Goal: Book appointment/travel/reservation

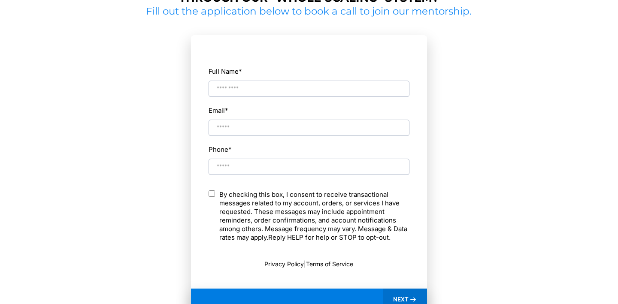
scroll to position [426, 0]
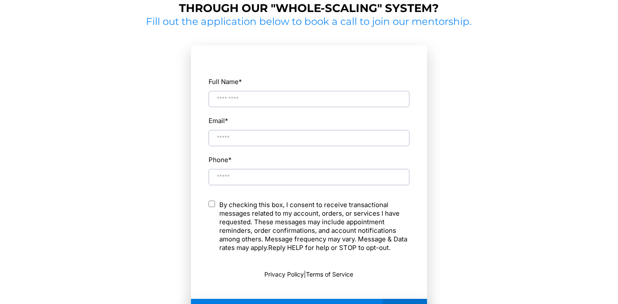
click at [255, 100] on input "Full Name *" at bounding box center [309, 99] width 201 height 16
type input "**********"
click at [240, 207] on p "By checking this box, I consent to receive transactional messages related to my…" at bounding box center [314, 226] width 190 height 51
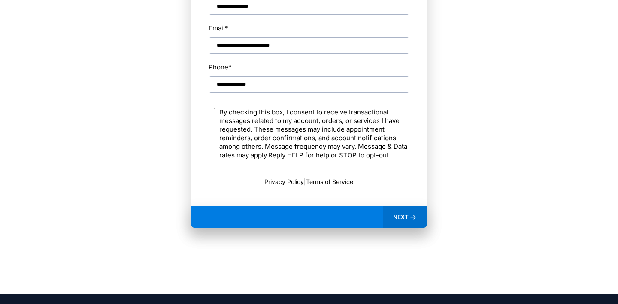
scroll to position [525, 0]
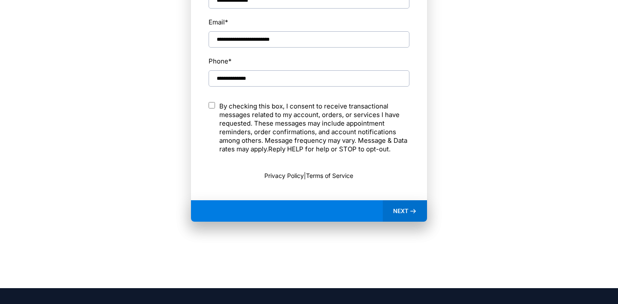
click at [402, 217] on div "NEXT" at bounding box center [405, 210] width 44 height 21
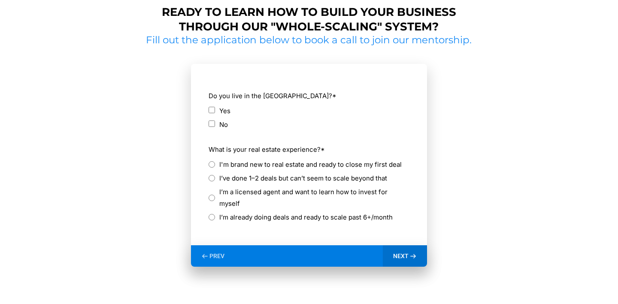
scroll to position [406, 0]
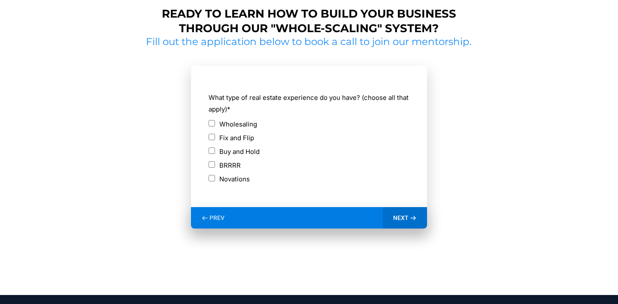
click at [399, 214] on div "NEXT" at bounding box center [405, 217] width 44 height 21
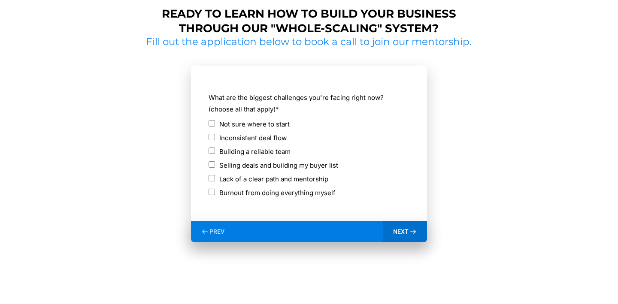
click at [404, 231] on span "NEXT" at bounding box center [400, 232] width 15 height 8
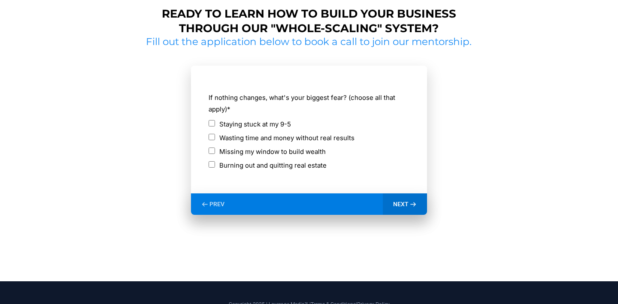
click at [301, 136] on label "Wasting time and money without real results" at bounding box center [286, 138] width 135 height 12
click at [411, 204] on icon at bounding box center [413, 204] width 5 height 3
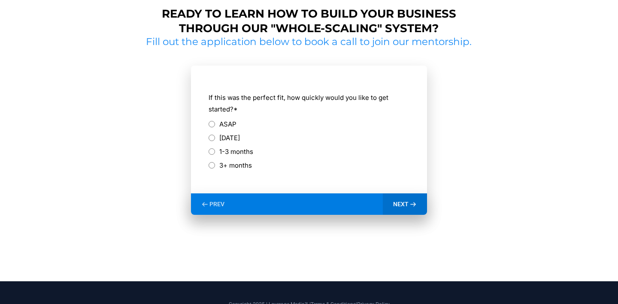
click at [239, 125] on div "ASAP" at bounding box center [309, 124] width 201 height 12
click at [227, 123] on label "ASAP" at bounding box center [227, 124] width 17 height 12
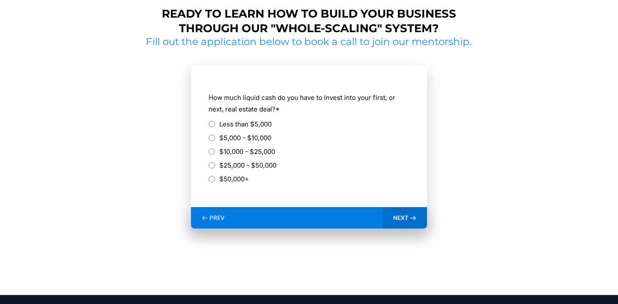
click at [260, 136] on label "$5,000 - $10,000" at bounding box center [245, 138] width 52 height 12
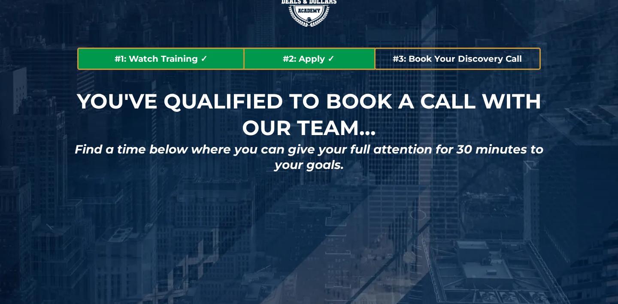
scroll to position [50, 0]
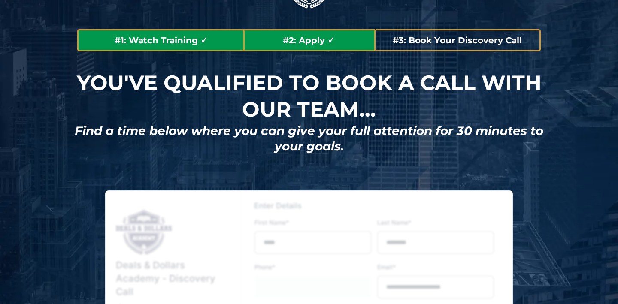
type input "**********"
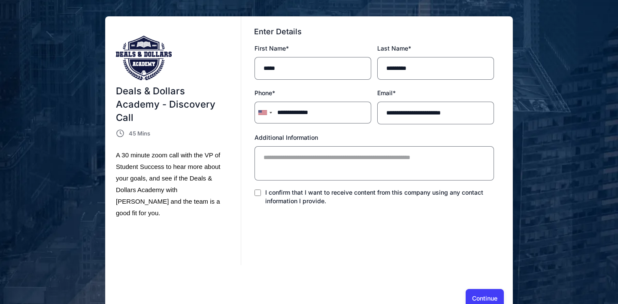
scroll to position [225, 0]
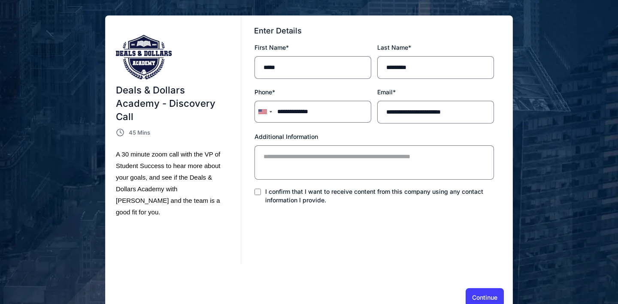
click at [479, 293] on button "Continue" at bounding box center [485, 297] width 38 height 18
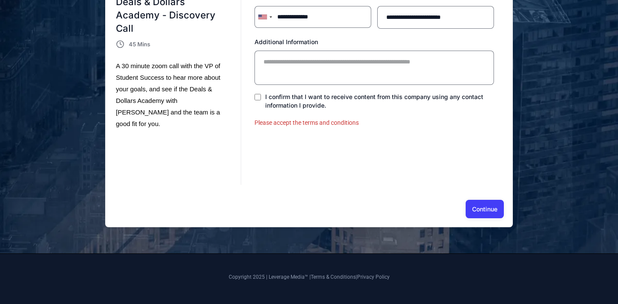
scroll to position [318, 0]
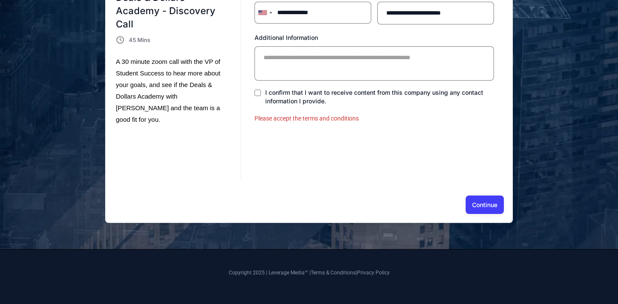
click at [272, 94] on span "I confirm that I want to receive content from this company using any contact in…" at bounding box center [374, 97] width 218 height 16
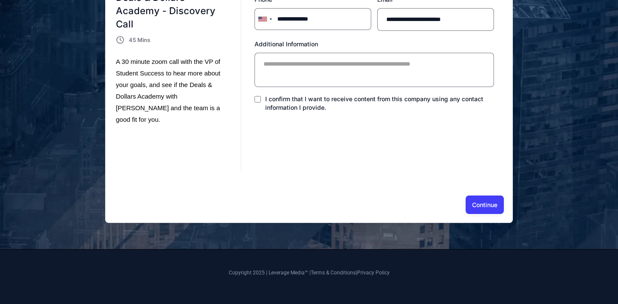
scroll to position [0, 0]
click at [486, 201] on button "Continue" at bounding box center [485, 205] width 38 height 18
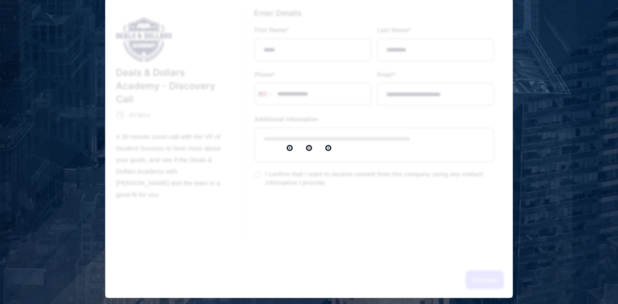
scroll to position [241, 0]
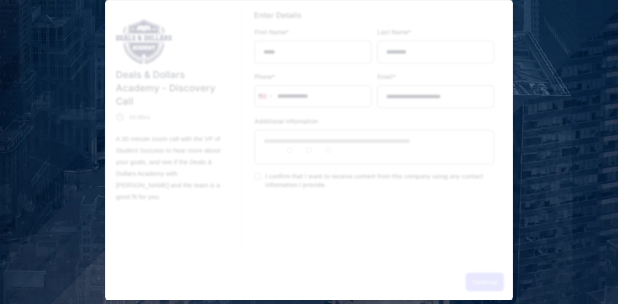
select select "*"
select select "****"
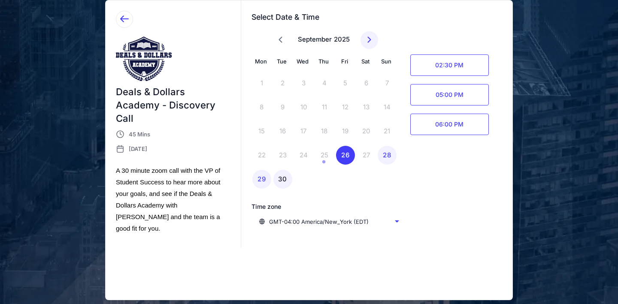
click at [286, 178] on div "30" at bounding box center [282, 179] width 19 height 19
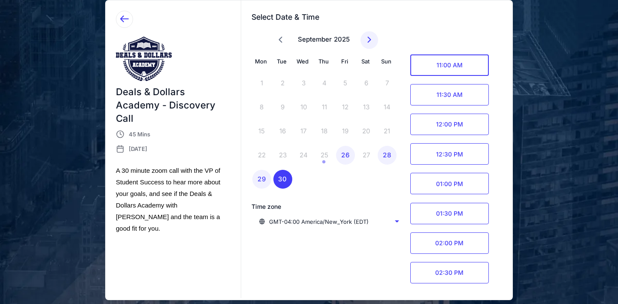
click at [432, 67] on span "11:00 AM" at bounding box center [449, 65] width 79 height 21
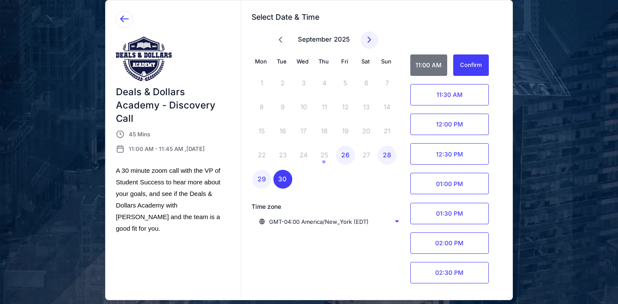
click at [467, 67] on div "Confirm" at bounding box center [471, 65] width 22 height 10
